Goal: Information Seeking & Learning: Learn about a topic

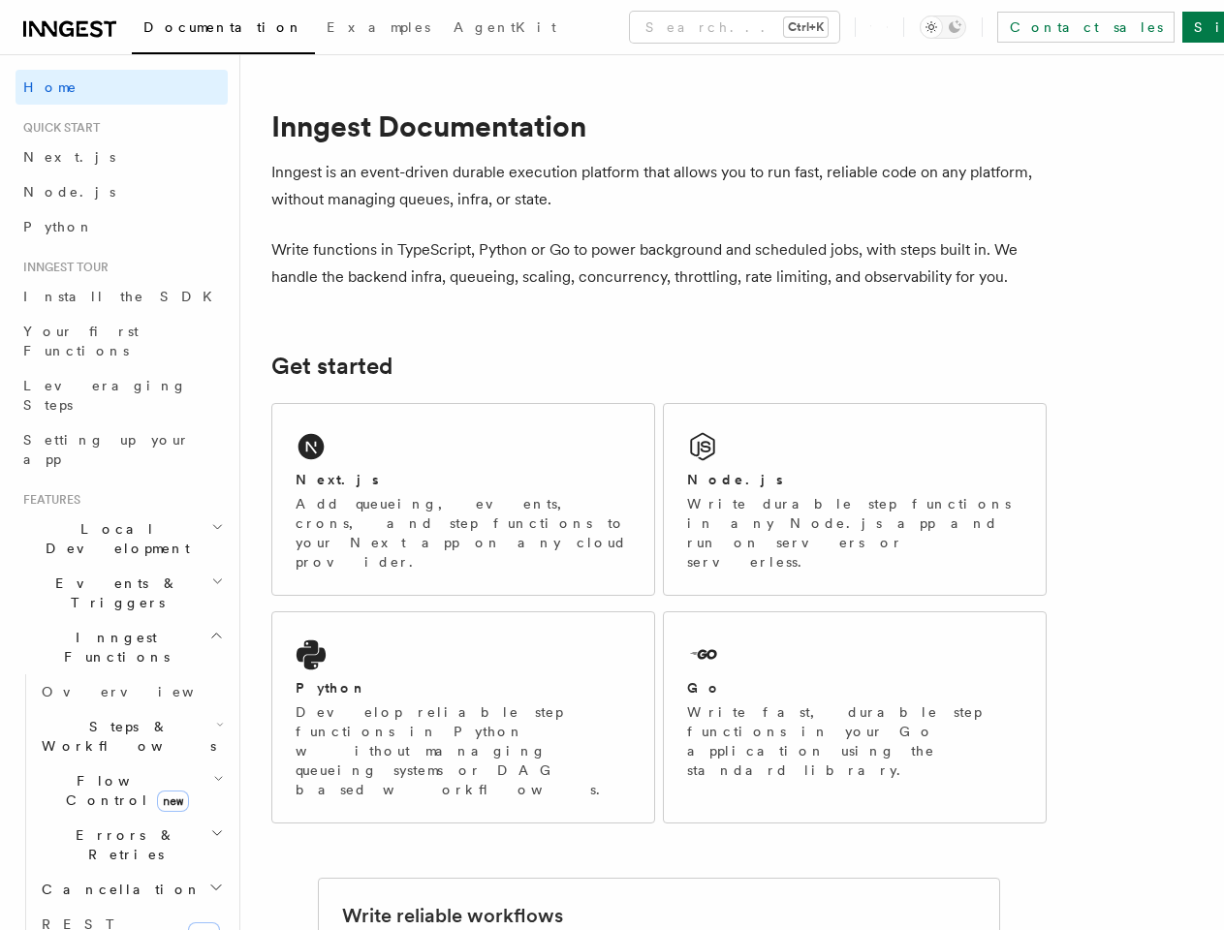
click at [650, 27] on button "Search... Ctrl+K" at bounding box center [734, 27] width 209 height 31
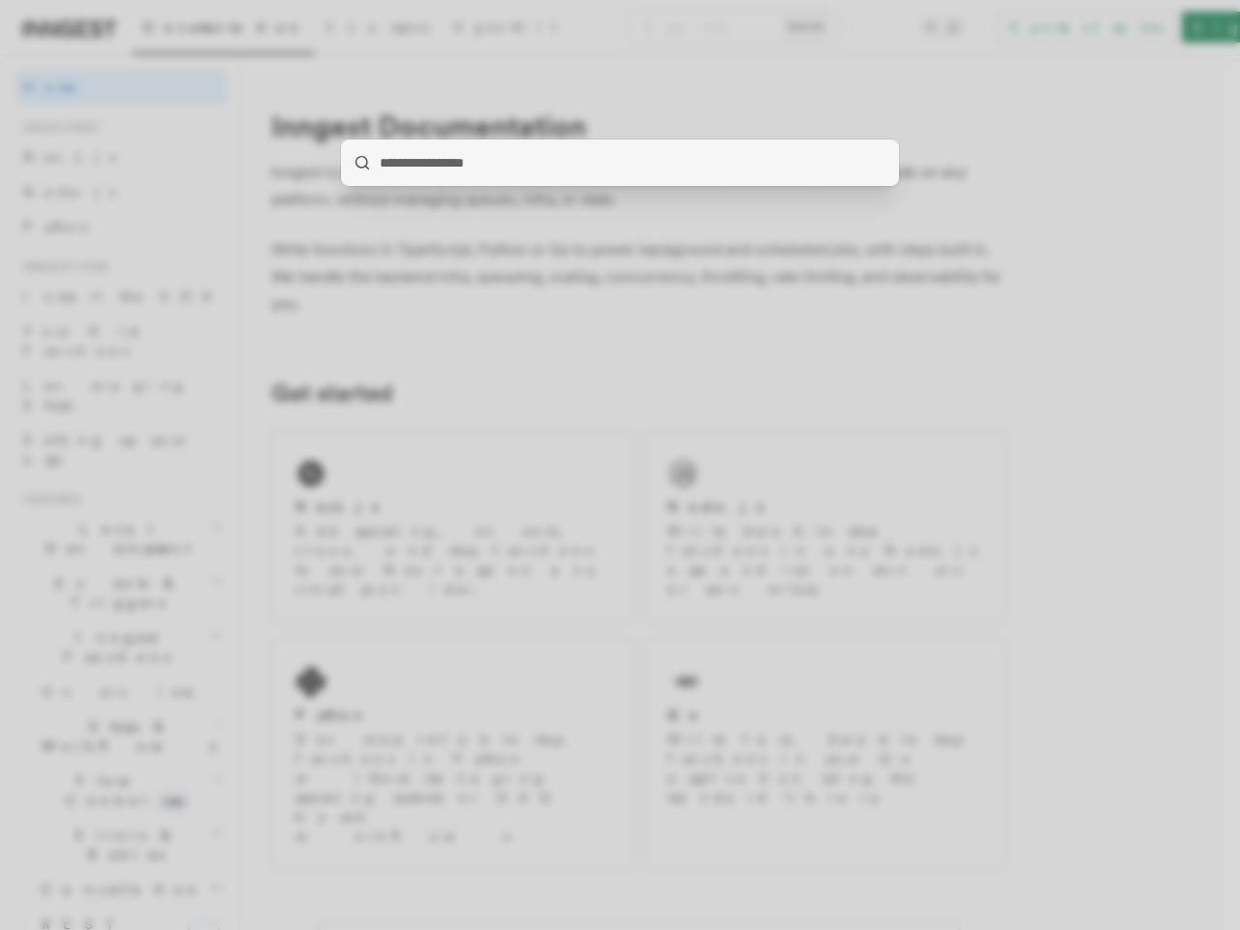
click at [973, 27] on div at bounding box center [620, 465] width 1240 height 930
click at [113, 471] on div at bounding box center [620, 465] width 1240 height 930
click at [113, 506] on div at bounding box center [620, 465] width 1240 height 930
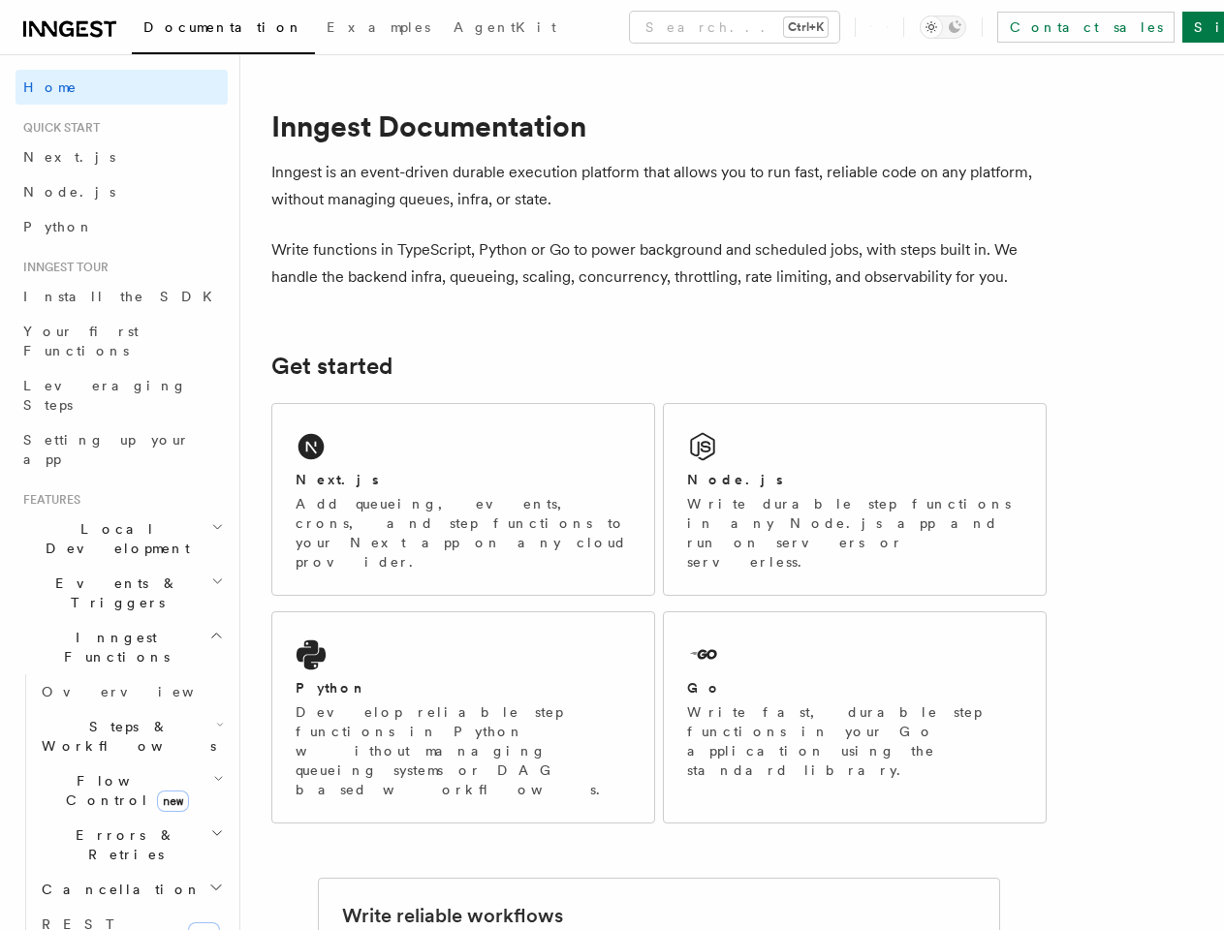
click at [113, 628] on span "Inngest Functions" at bounding box center [113, 647] width 194 height 39
click at [122, 717] on span "Steps & Workflows" at bounding box center [125, 736] width 182 height 39
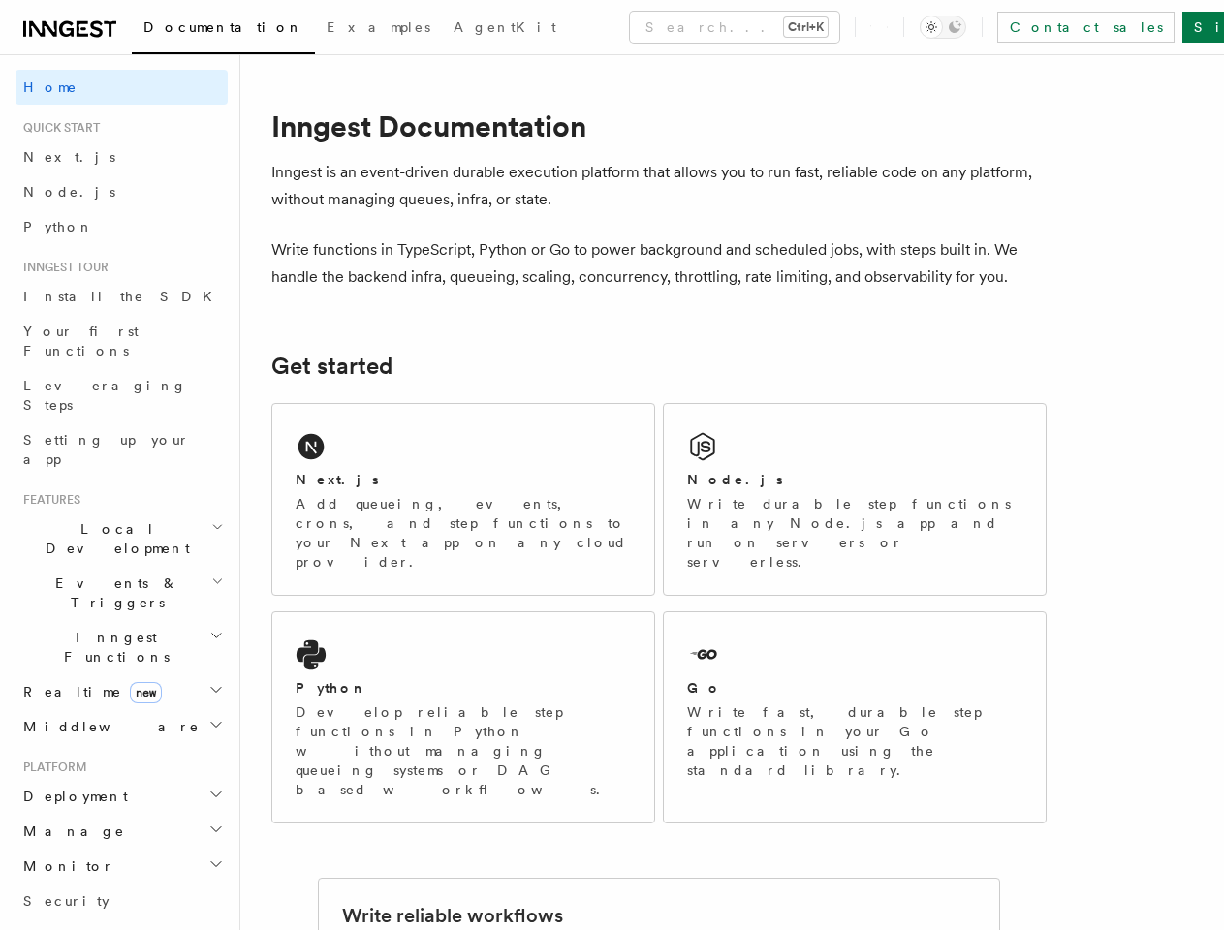
click at [122, 760] on h2 "Platform" at bounding box center [122, 768] width 212 height 16
click at [122, 779] on h2 "Deployment" at bounding box center [122, 796] width 212 height 35
